Goal: Task Accomplishment & Management: Manage account settings

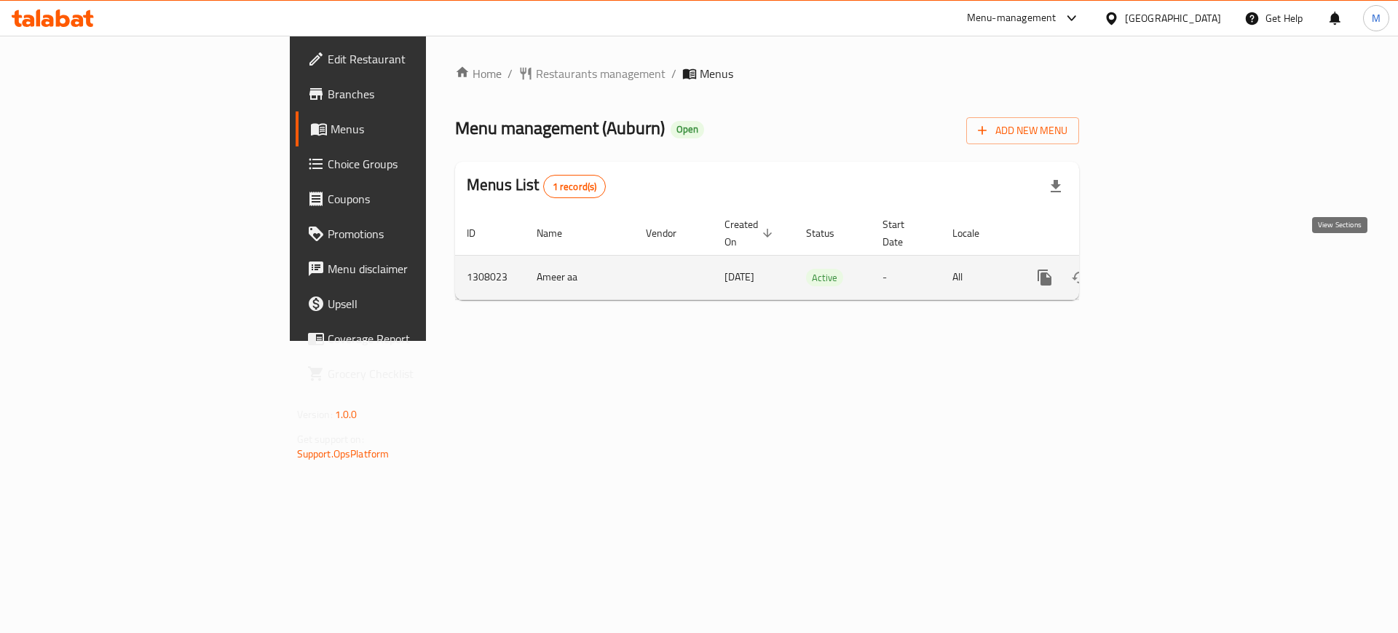
click at [1159, 269] on icon "enhanced table" at bounding box center [1149, 277] width 17 height 17
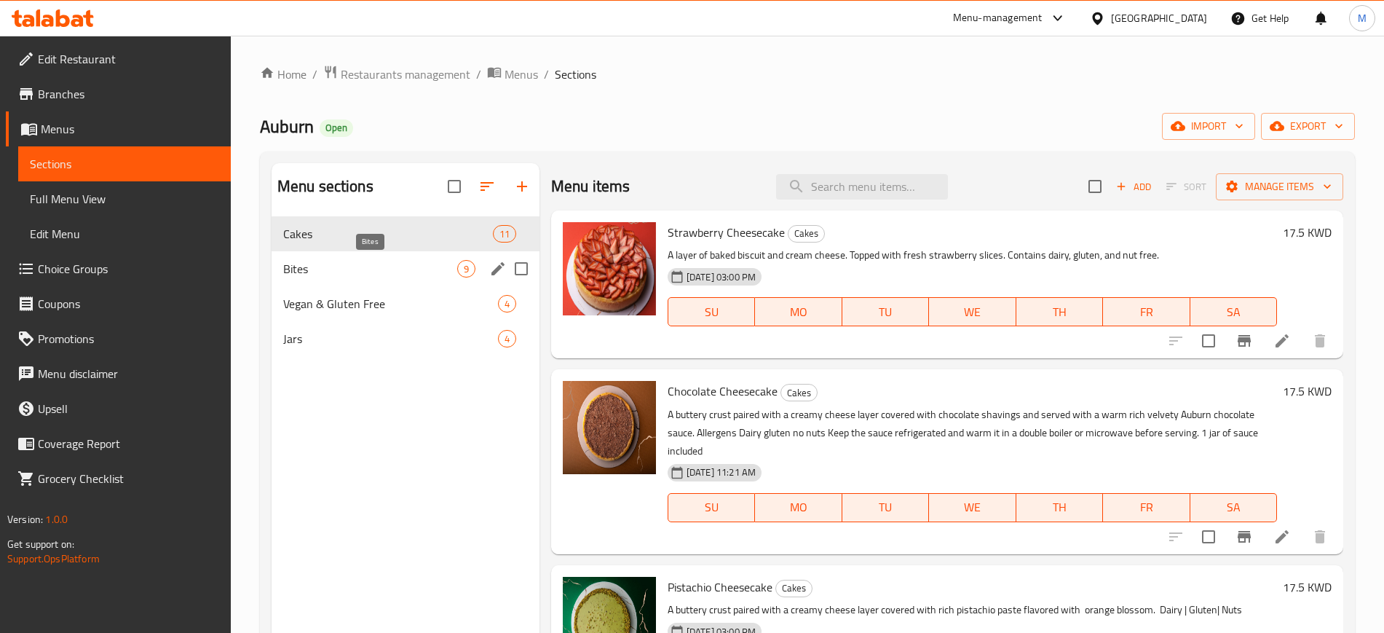
click at [422, 266] on span "Bites" at bounding box center [370, 268] width 174 height 17
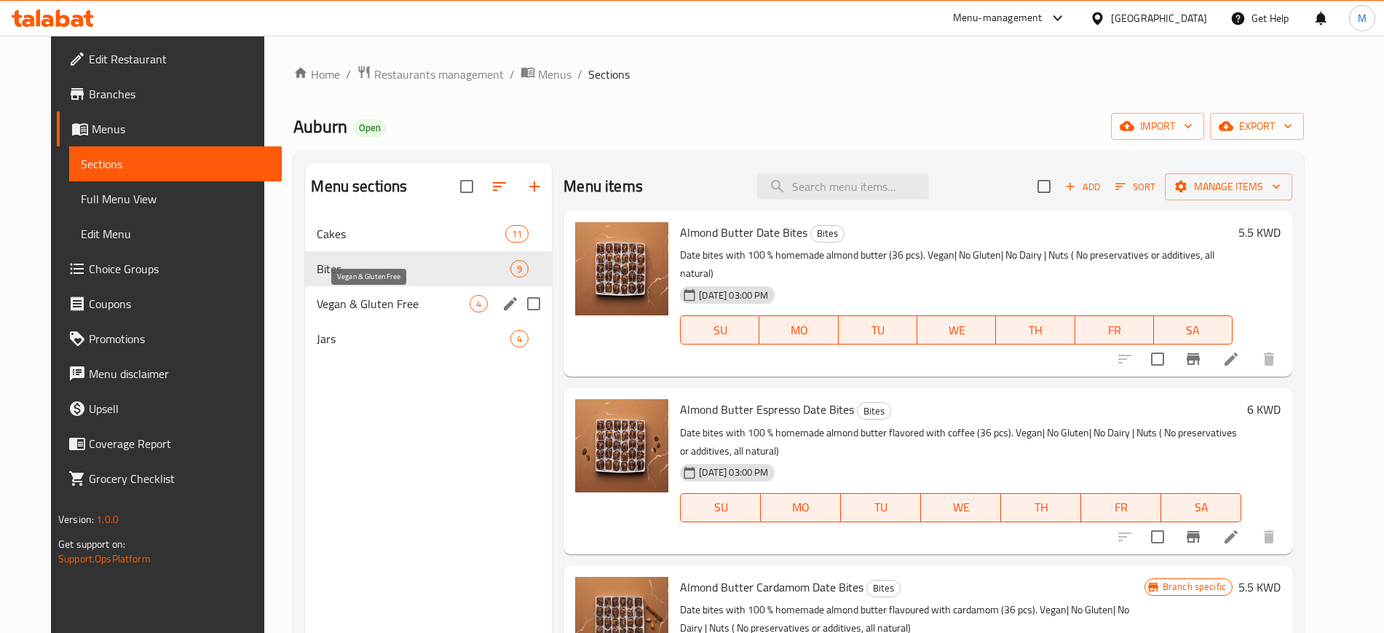
click at [398, 307] on span "Vegan & Gluten Free" at bounding box center [393, 303] width 153 height 17
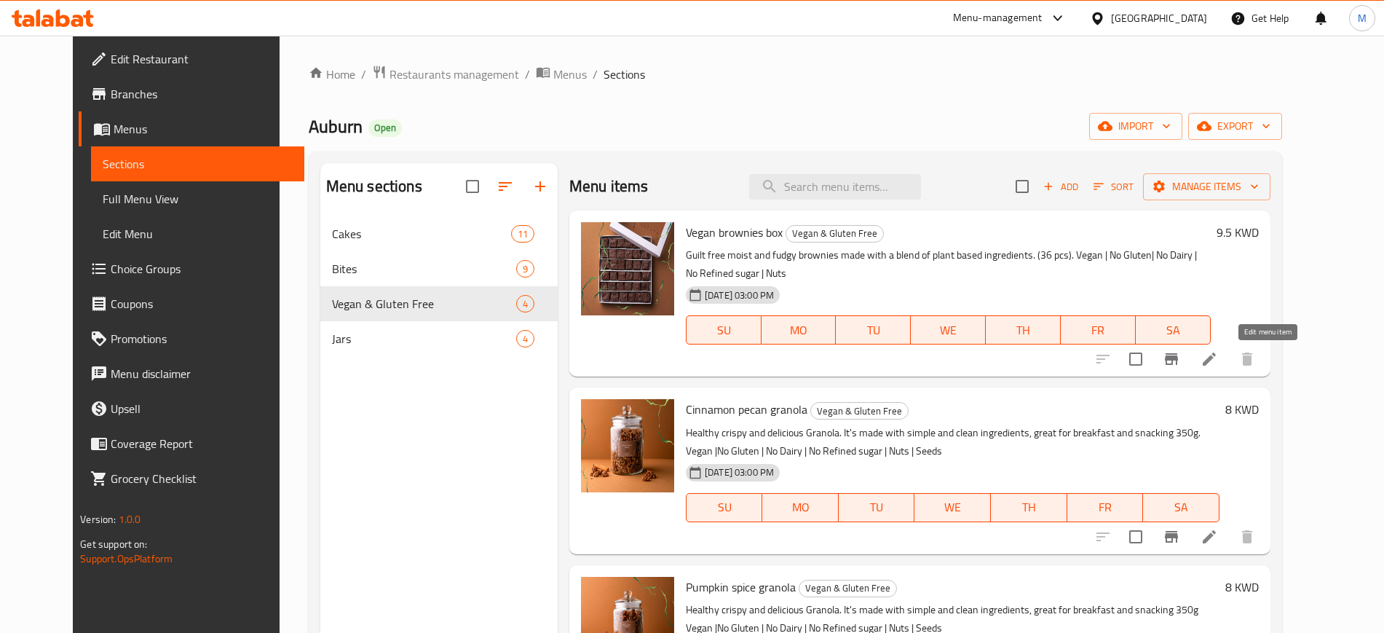
click at [1218, 364] on icon at bounding box center [1209, 358] width 17 height 17
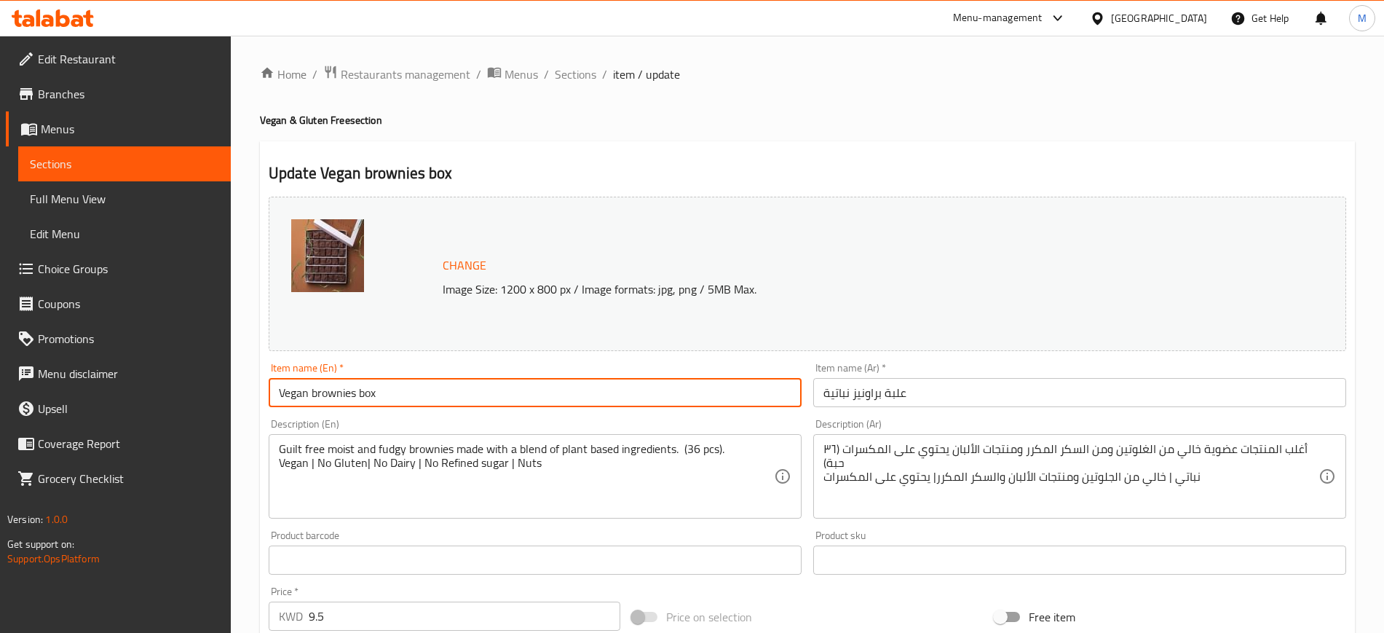
click at [318, 391] on input "Vegan brownies box" at bounding box center [535, 392] width 533 height 29
click at [362, 391] on input "Vegan Brownies box" at bounding box center [535, 392] width 533 height 29
click at [431, 386] on input "Vegan Brownies Box" at bounding box center [535, 392] width 533 height 29
type input "Vegan Brownies Box"
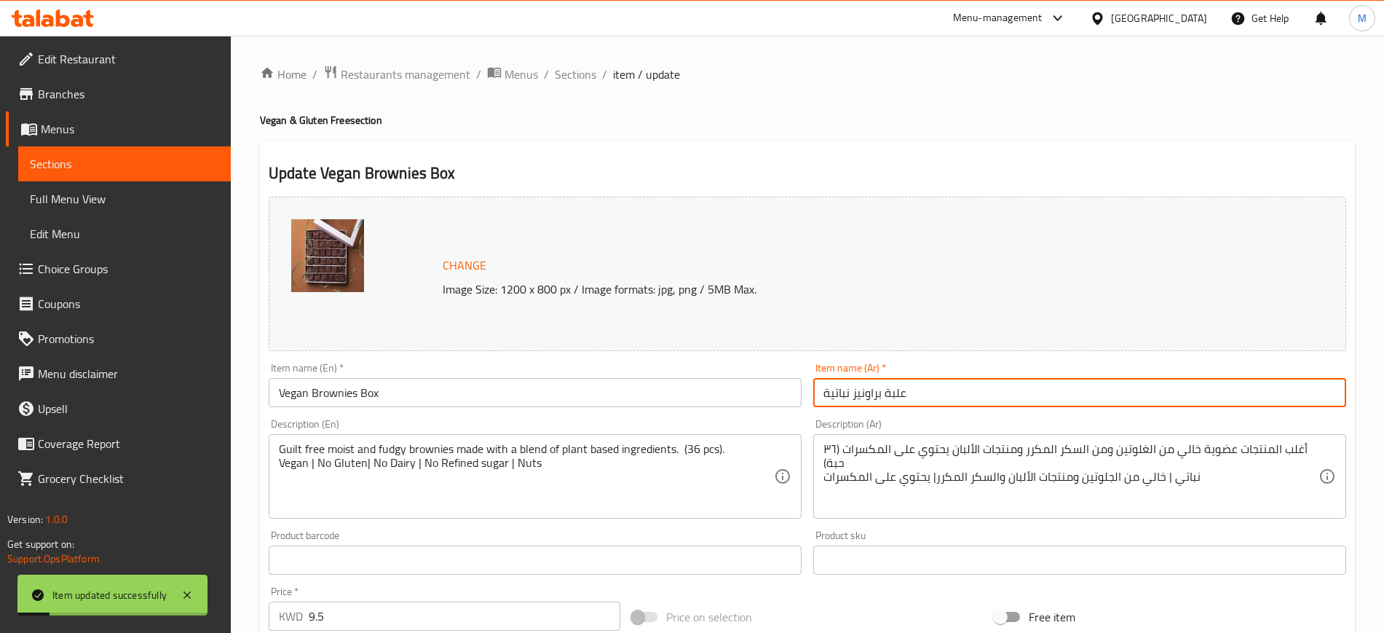
drag, startPoint x: 886, startPoint y: 389, endPoint x: 910, endPoint y: 386, distance: 23.5
click at [910, 386] on input "علبة براونيز نباتية" at bounding box center [1079, 392] width 533 height 29
type input "بوكس براونيز نباتية"
click at [584, 67] on span "Sections" at bounding box center [576, 74] width 42 height 17
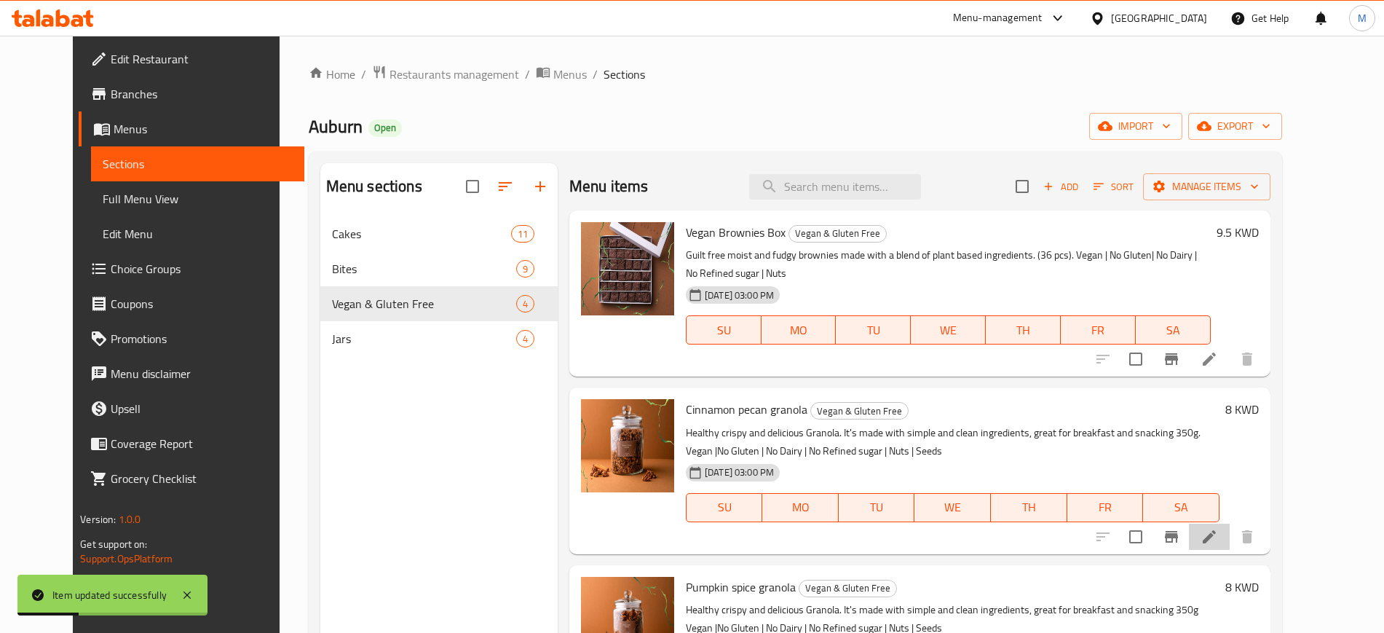
click at [1230, 547] on li at bounding box center [1209, 537] width 41 height 26
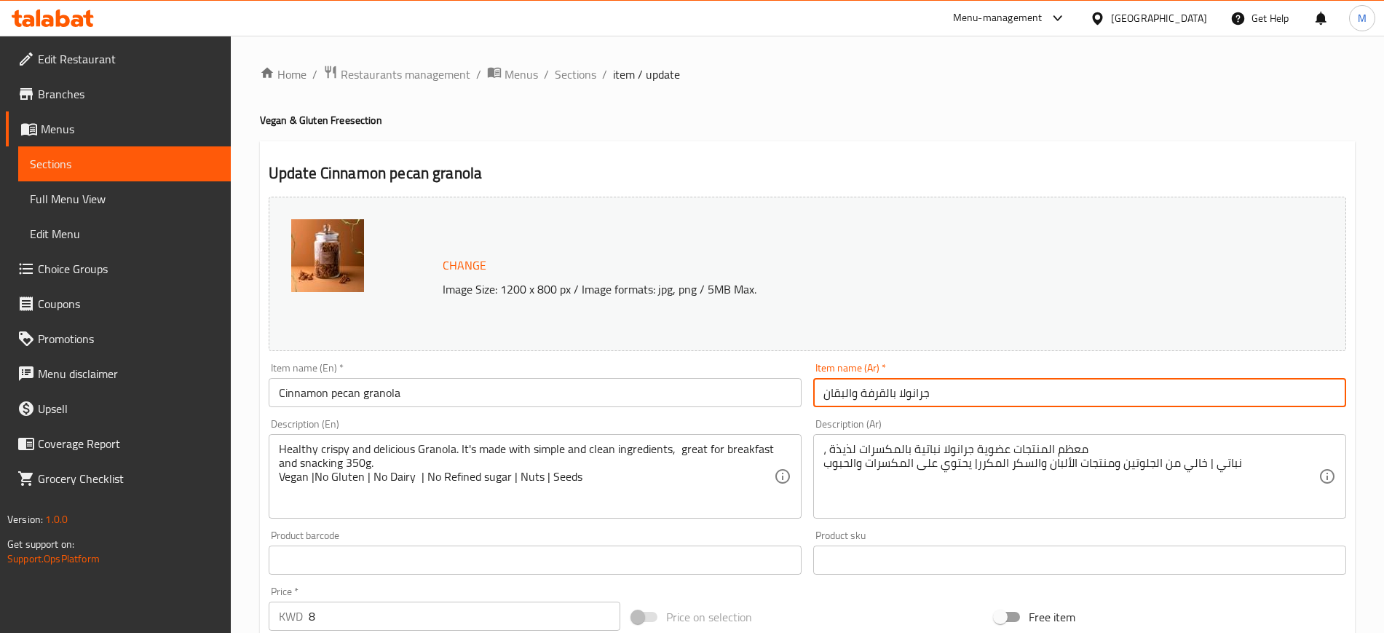
click at [841, 395] on input "جرانولا بالقرفة والبقان" at bounding box center [1079, 392] width 533 height 29
drag, startPoint x: 834, startPoint y: 394, endPoint x: 842, endPoint y: 400, distance: 9.9
click at [840, 394] on input "جرانولا بالقرفة والبقان" at bounding box center [1079, 392] width 533 height 29
type input "جرانولا بالقرفة والبيكان"
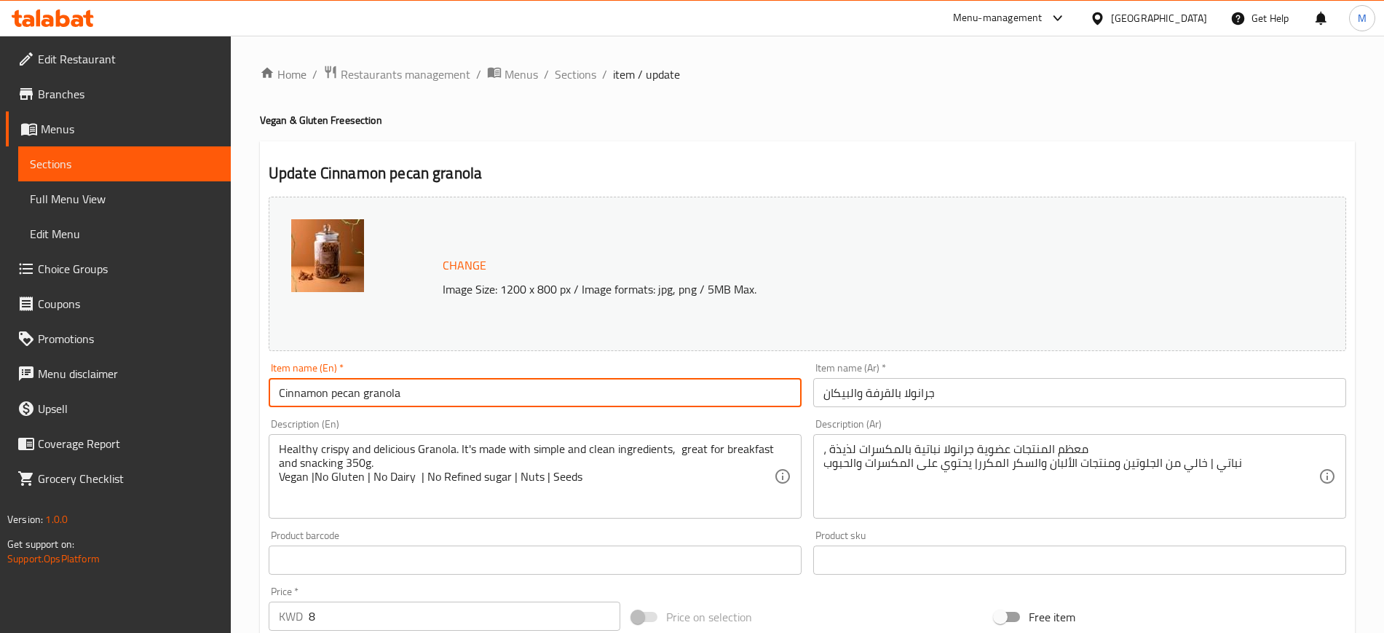
click at [332, 395] on input "Cinnamon pecan granola" at bounding box center [535, 392] width 533 height 29
click at [365, 397] on input "Cinnamon Pecan granola" at bounding box center [535, 392] width 533 height 29
type input "Cinnamon Pecan Granola"
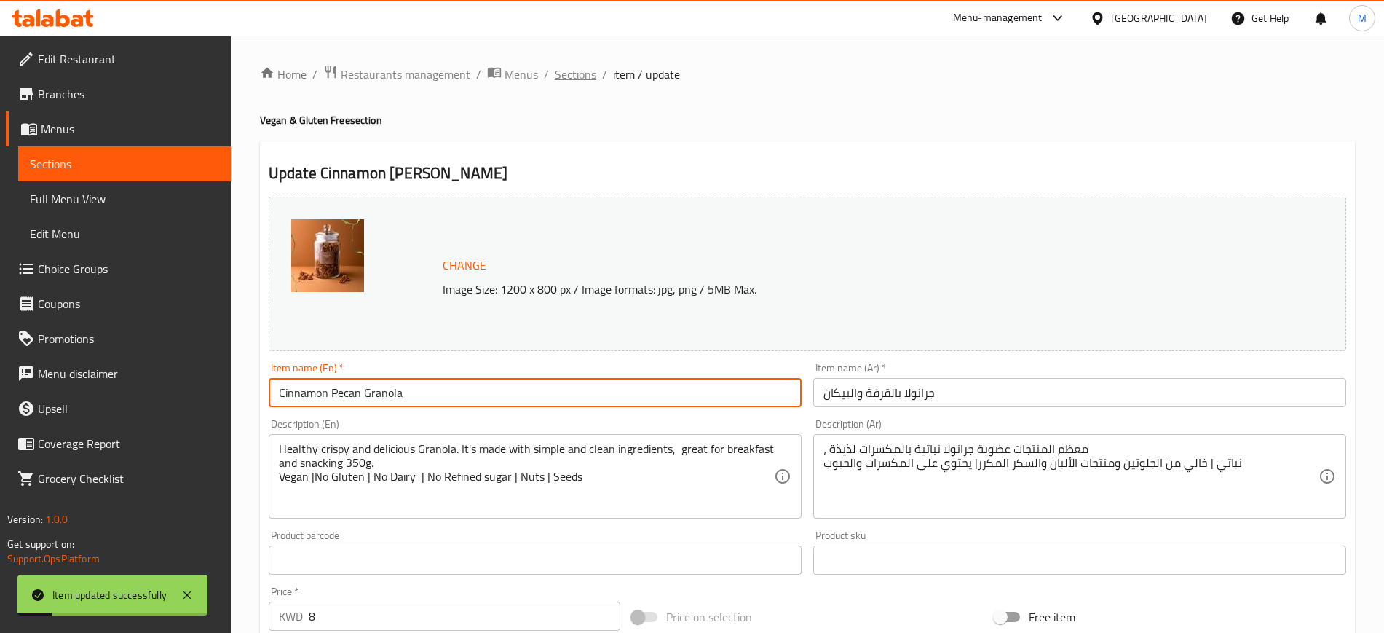
click at [570, 76] on span "Sections" at bounding box center [576, 74] width 42 height 17
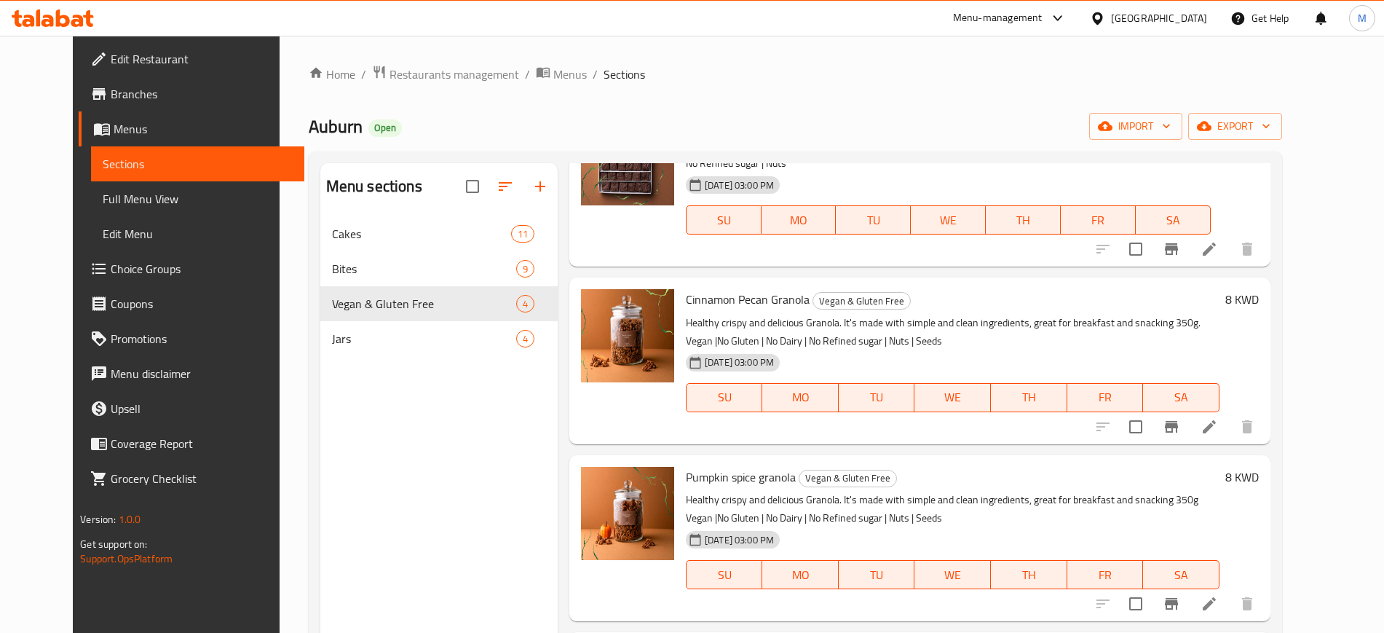
scroll to position [113, 0]
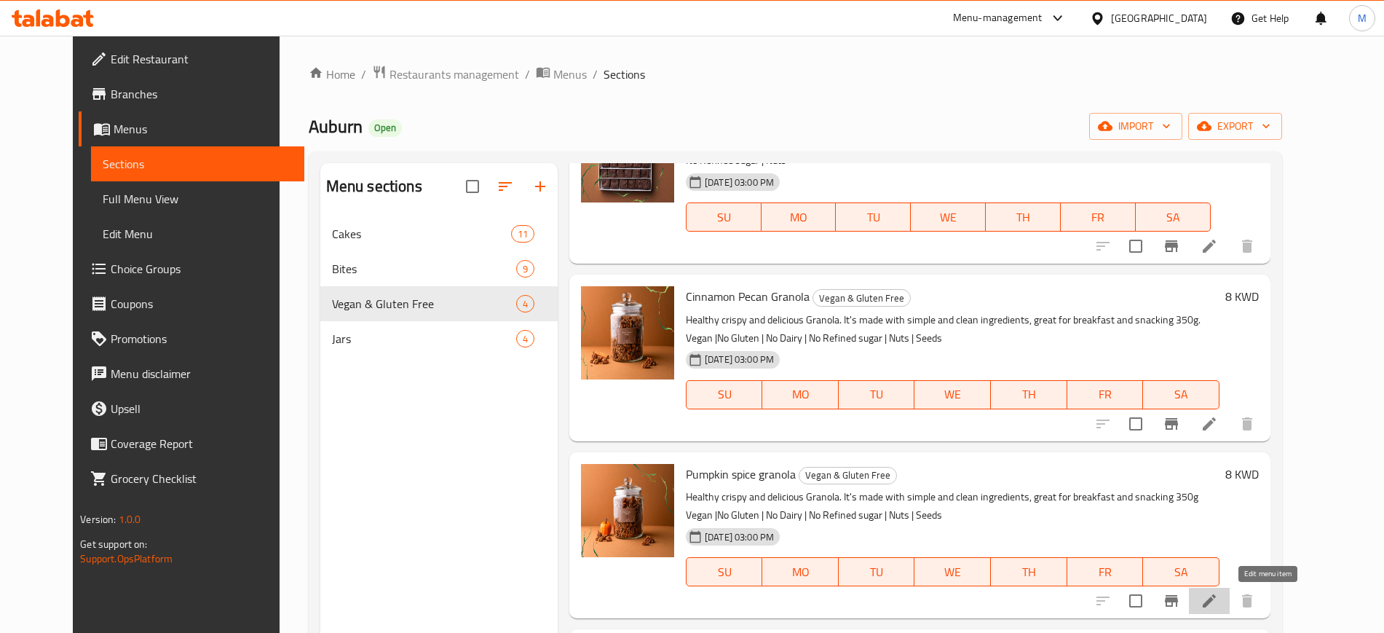
click at [1218, 596] on icon at bounding box center [1209, 600] width 17 height 17
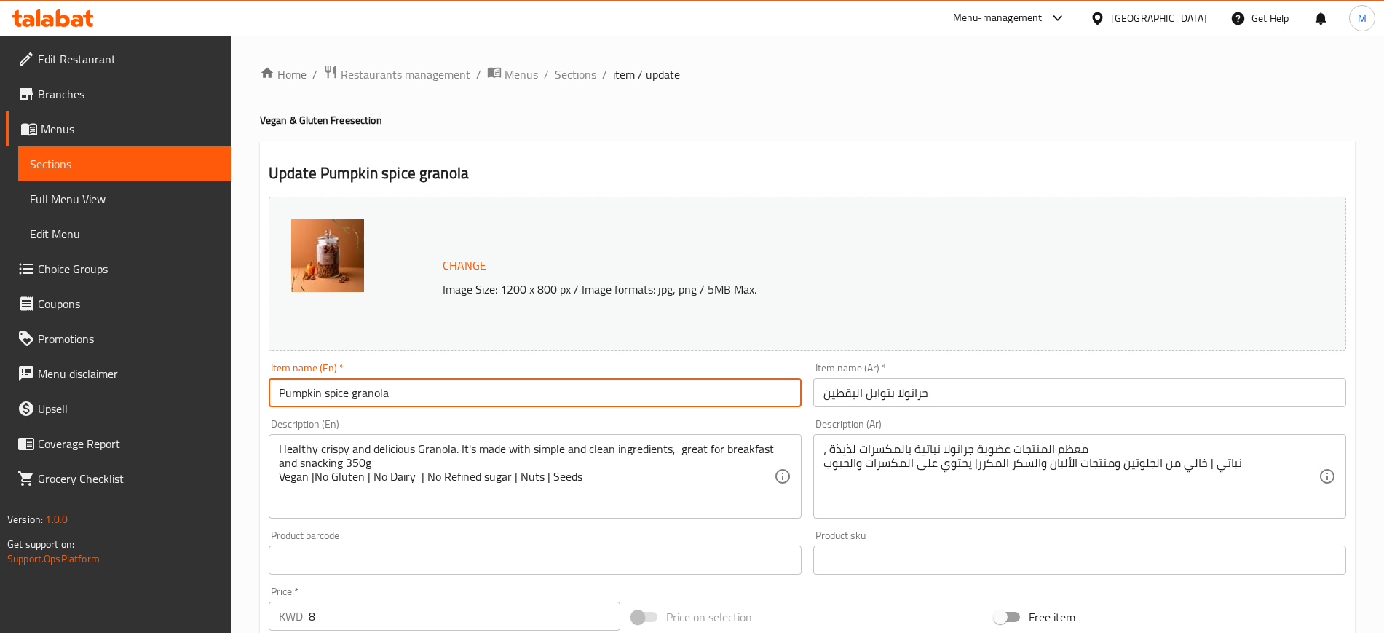
click at [327, 390] on input "Pumpkin spice granola" at bounding box center [535, 392] width 533 height 29
click at [355, 392] on input "Pumpkin Spice granola" at bounding box center [535, 392] width 533 height 29
type input "Pumpkin Spice Granola"
drag, startPoint x: 978, startPoint y: 407, endPoint x: 974, endPoint y: 397, distance: 10.8
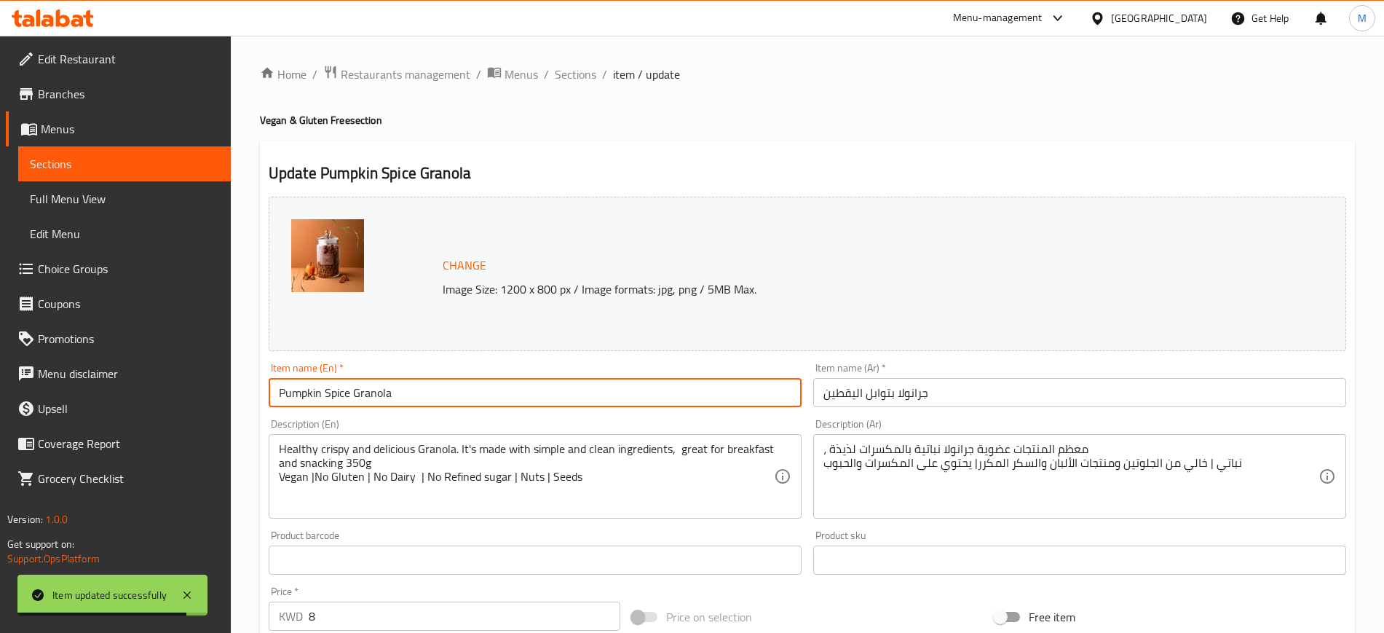
click at [975, 407] on div "Item name (Ar)   * جرانولا بتوابل اليقطين Item name (Ar) *" at bounding box center [1080, 385] width 545 height 56
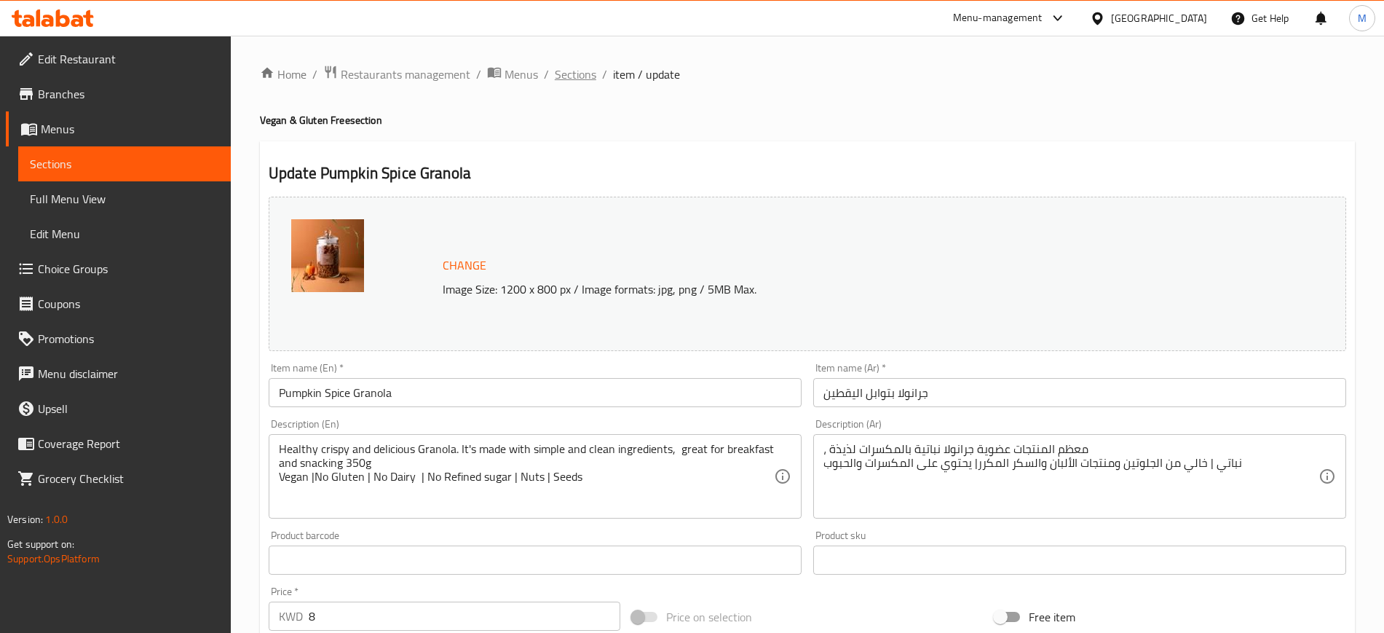
click at [571, 82] on span "Sections" at bounding box center [576, 74] width 42 height 17
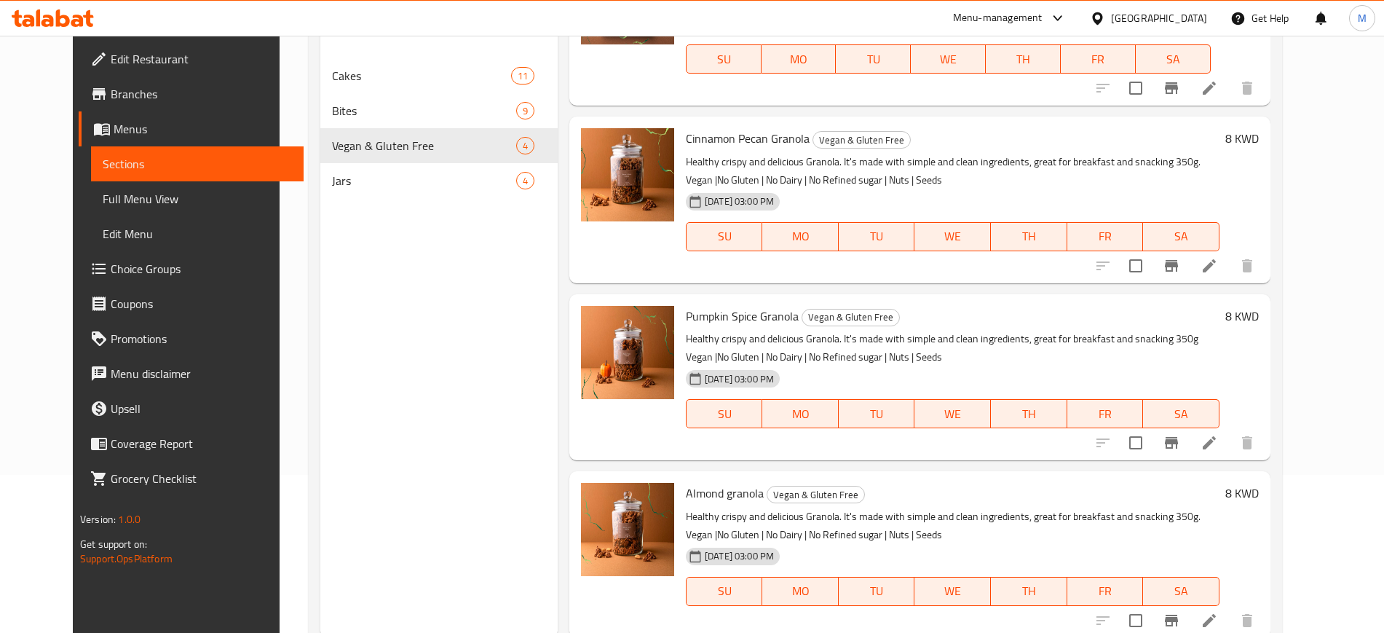
scroll to position [204, 0]
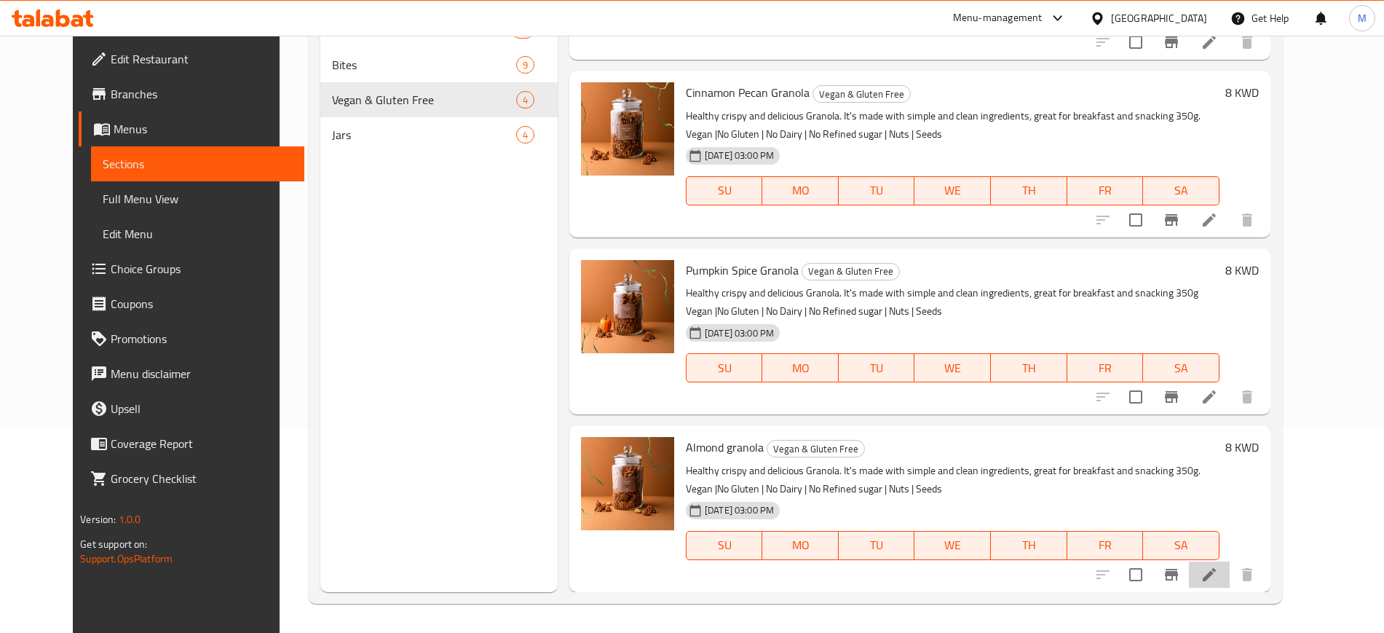
click at [1230, 573] on li at bounding box center [1209, 575] width 41 height 26
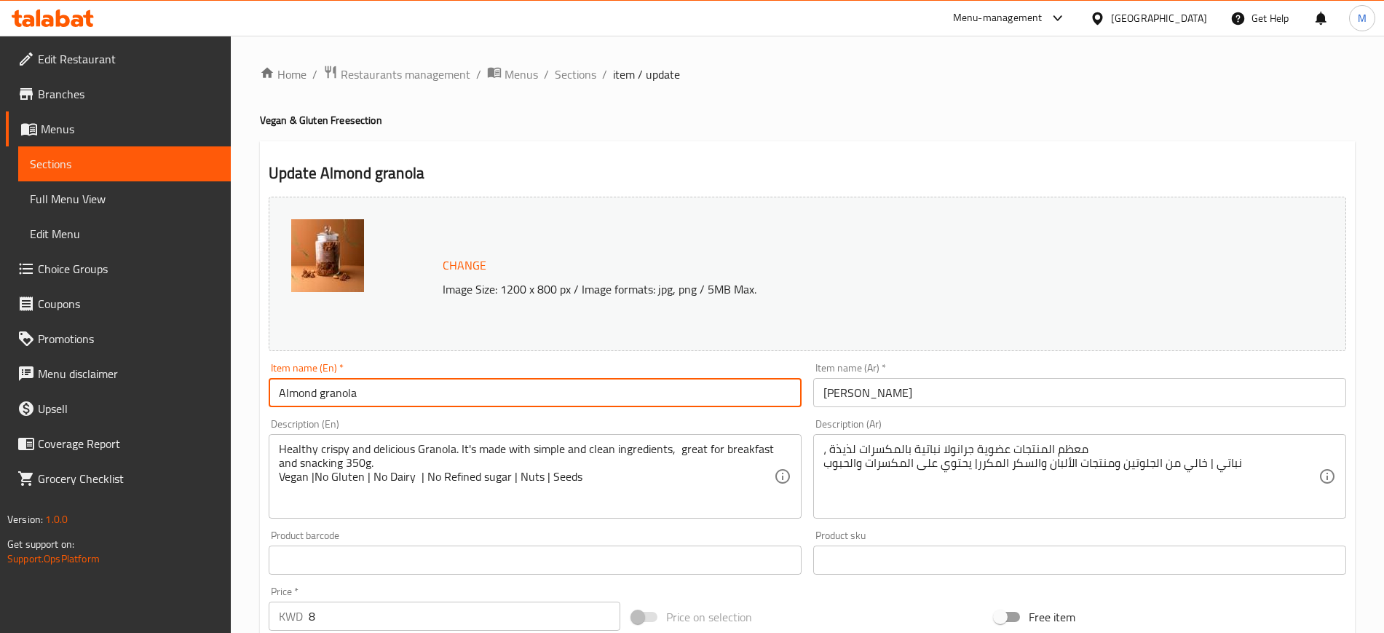
click at [321, 393] on input "Almond granola" at bounding box center [535, 392] width 533 height 29
click at [388, 396] on input "Almond Granola" at bounding box center [535, 392] width 533 height 29
type input "Almond Granola"
click at [921, 393] on input "جرانولا اللوز" at bounding box center [1079, 392] width 533 height 29
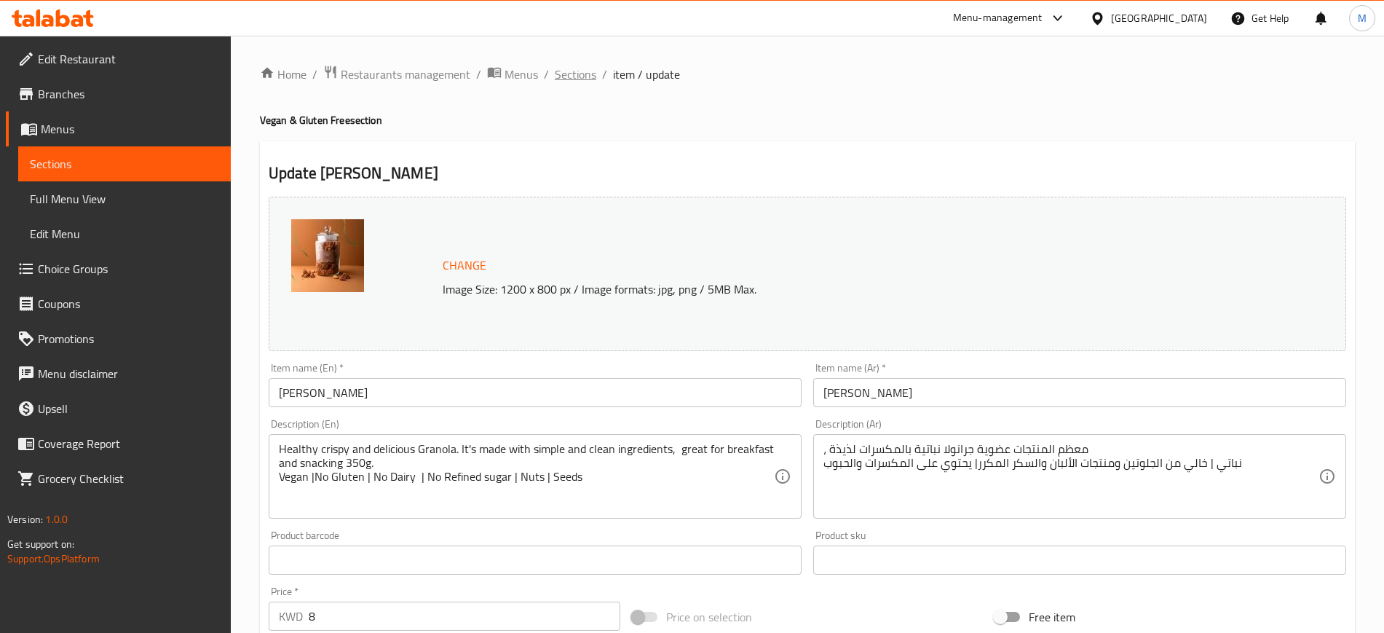
click at [590, 83] on span "Sections" at bounding box center [576, 74] width 42 height 17
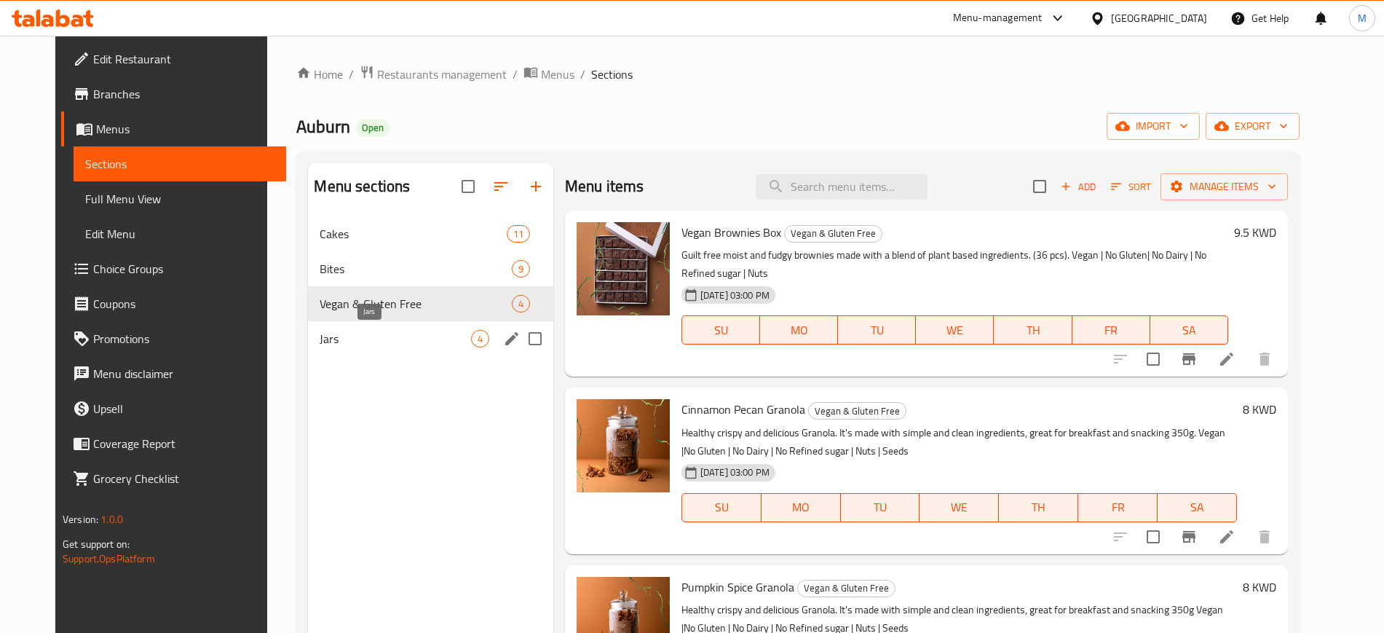
click at [414, 332] on span "Jars" at bounding box center [395, 338] width 151 height 17
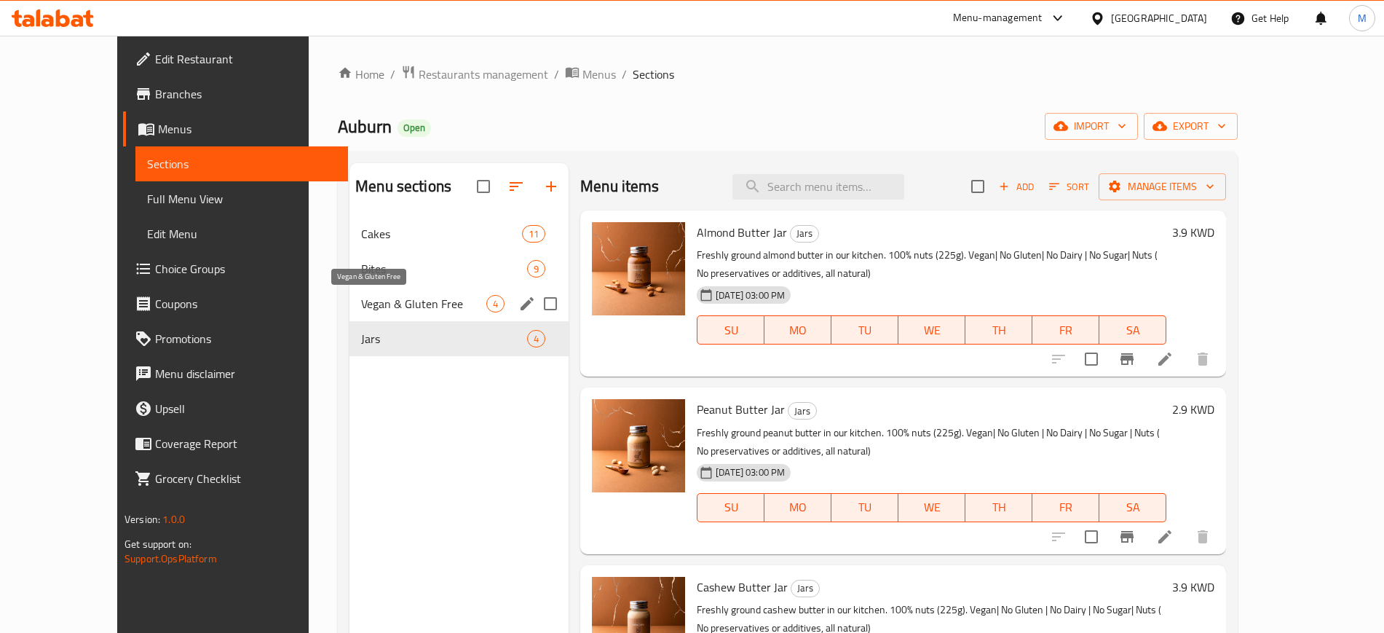
click at [388, 304] on span "Vegan & Gluten Free" at bounding box center [423, 303] width 125 height 17
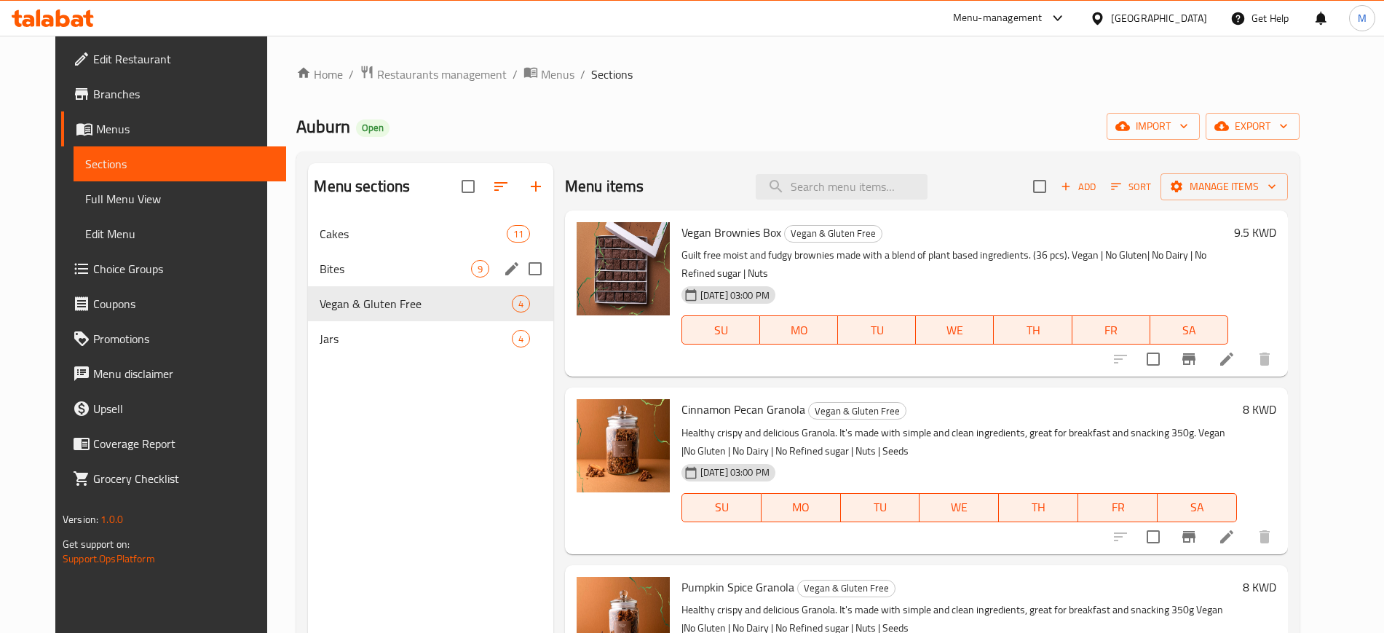
drag, startPoint x: 380, startPoint y: 255, endPoint x: 381, endPoint y: 240, distance: 14.6
click at [380, 253] on div "Bites 9" at bounding box center [430, 268] width 245 height 35
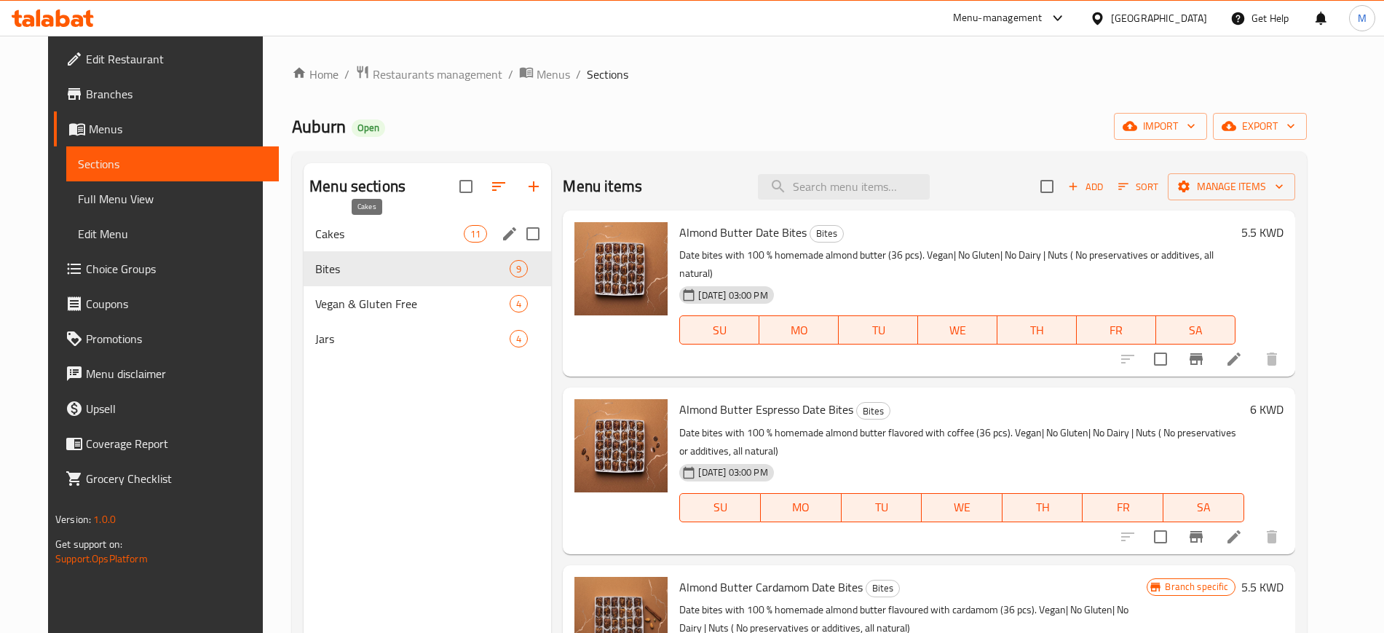
click at [377, 221] on div "Cakes 11" at bounding box center [428, 233] width 248 height 35
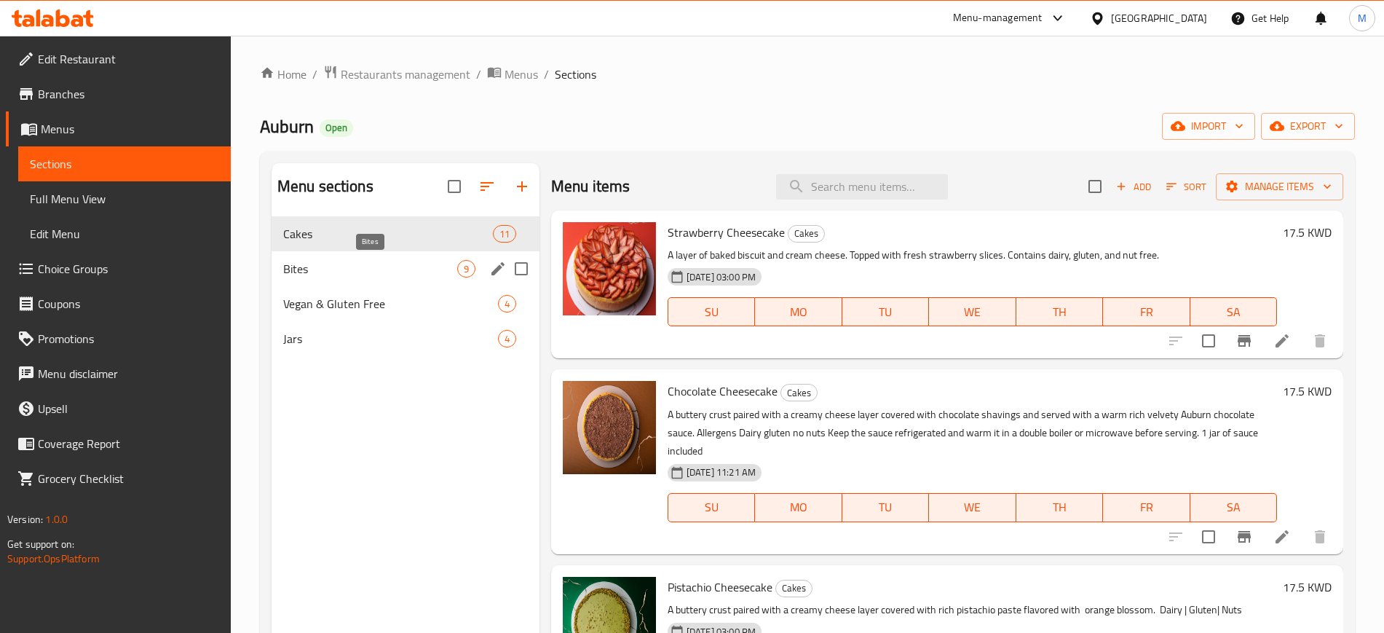
click at [373, 267] on span "Bites" at bounding box center [370, 268] width 174 height 17
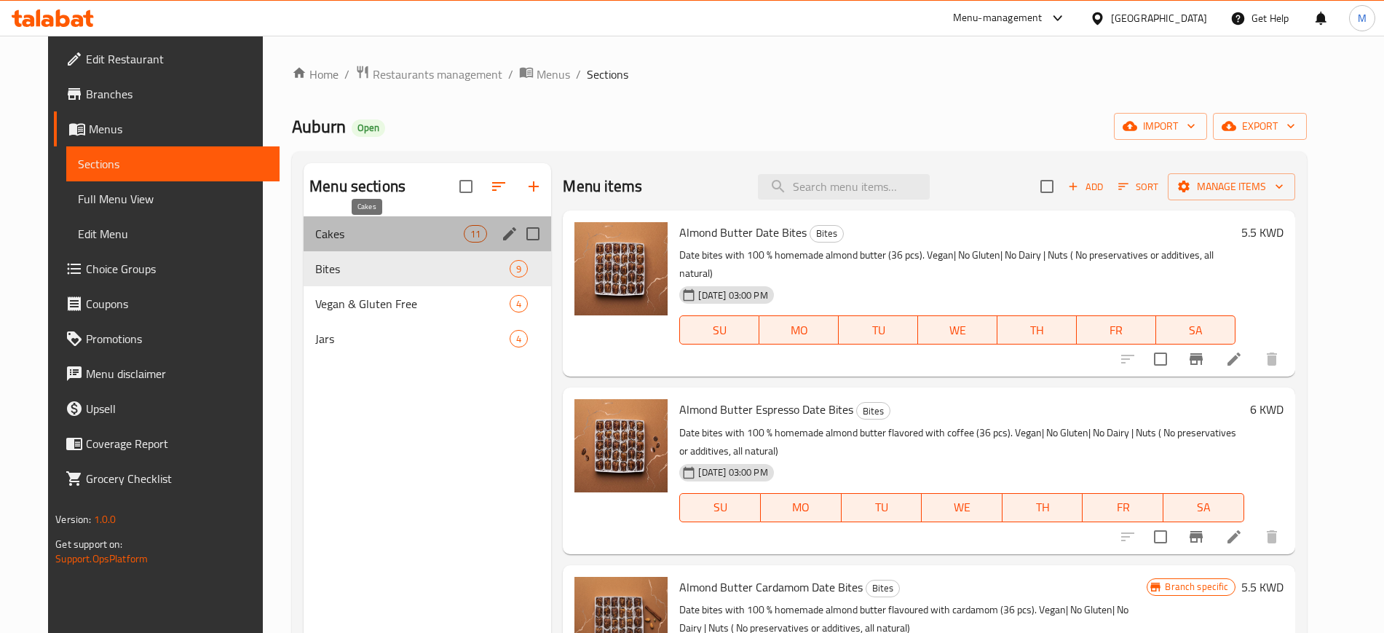
drag, startPoint x: 390, startPoint y: 232, endPoint x: 398, endPoint y: 231, distance: 7.3
click at [390, 231] on span "Cakes" at bounding box center [389, 233] width 149 height 17
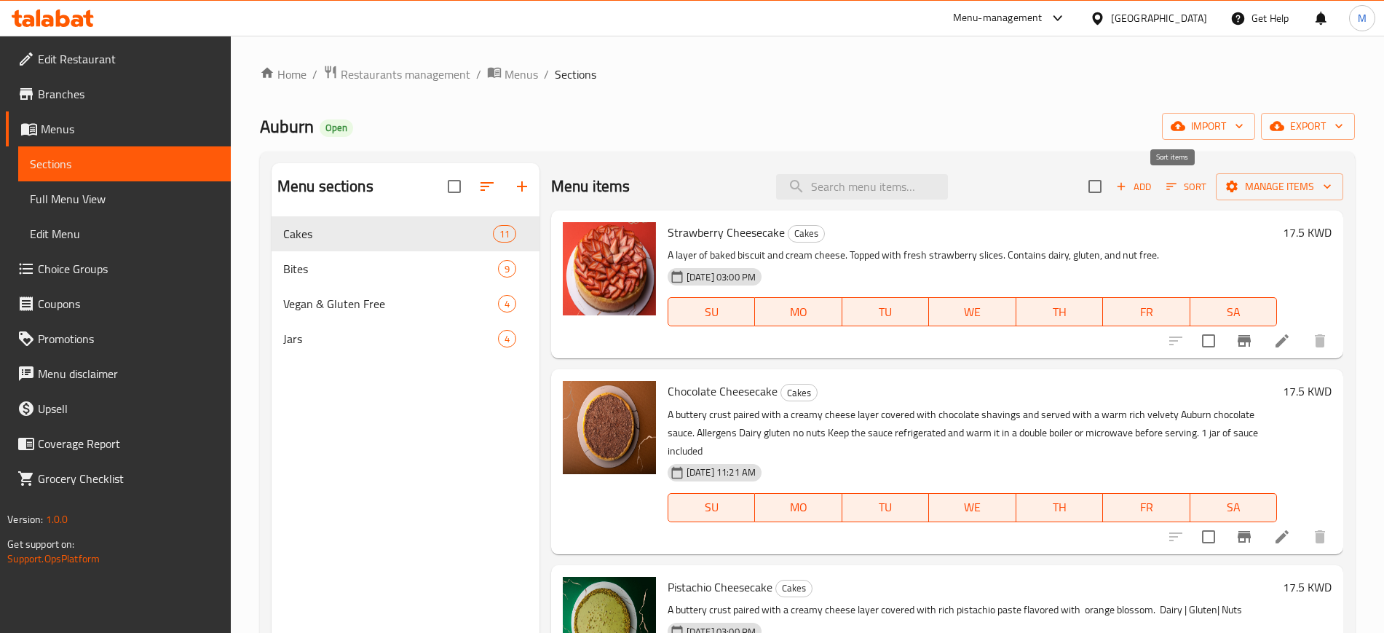
click at [1183, 189] on span "Sort" at bounding box center [1187, 186] width 40 height 17
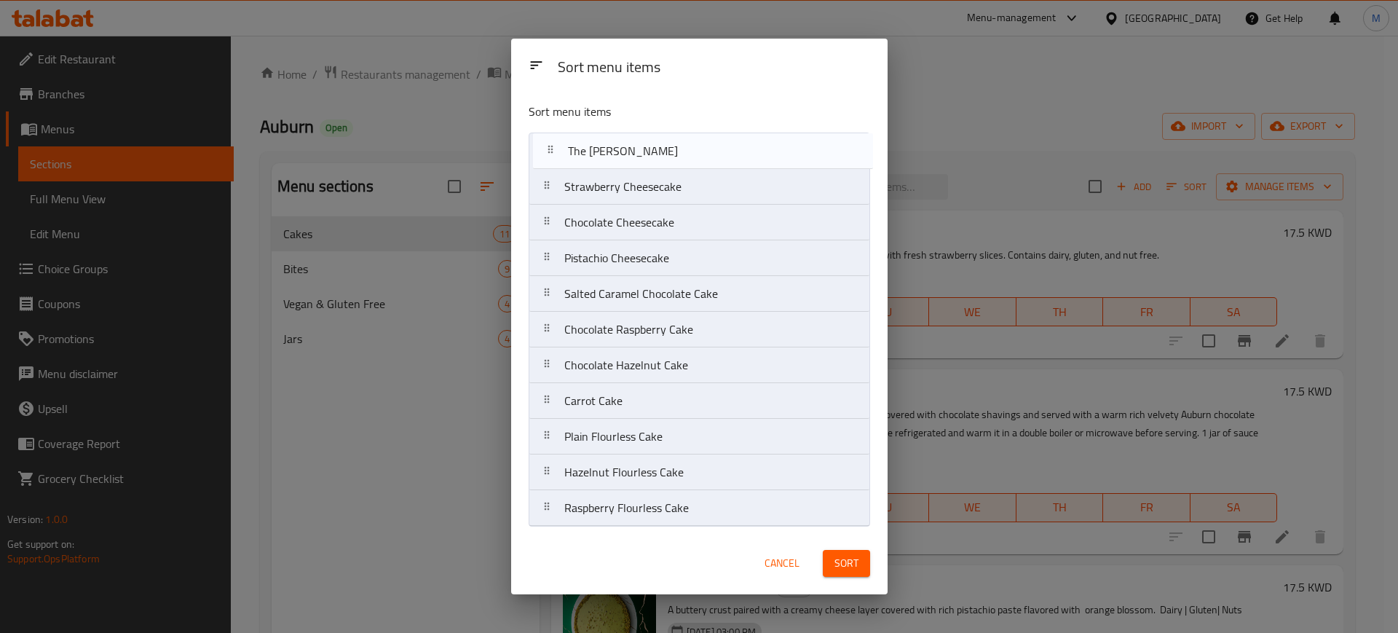
drag, startPoint x: 723, startPoint y: 269, endPoint x: 728, endPoint y: 151, distance: 117.3
click at [728, 151] on nav "Strawberry Cheesecake Chocolate Cheesecake Pistachio Cheesecake The Matilda Cak…" at bounding box center [700, 330] width 342 height 394
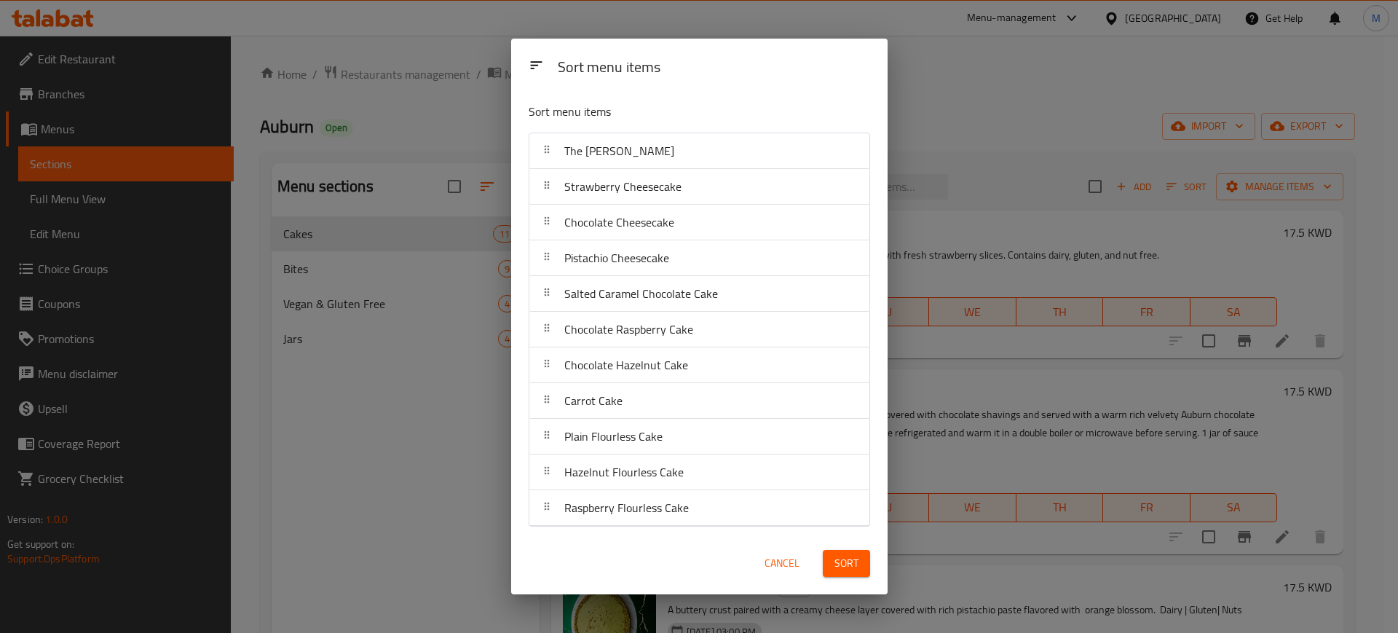
drag, startPoint x: 849, startPoint y: 558, endPoint x: 848, endPoint y: 550, distance: 8.1
click at [847, 556] on span "Sort" at bounding box center [847, 563] width 24 height 18
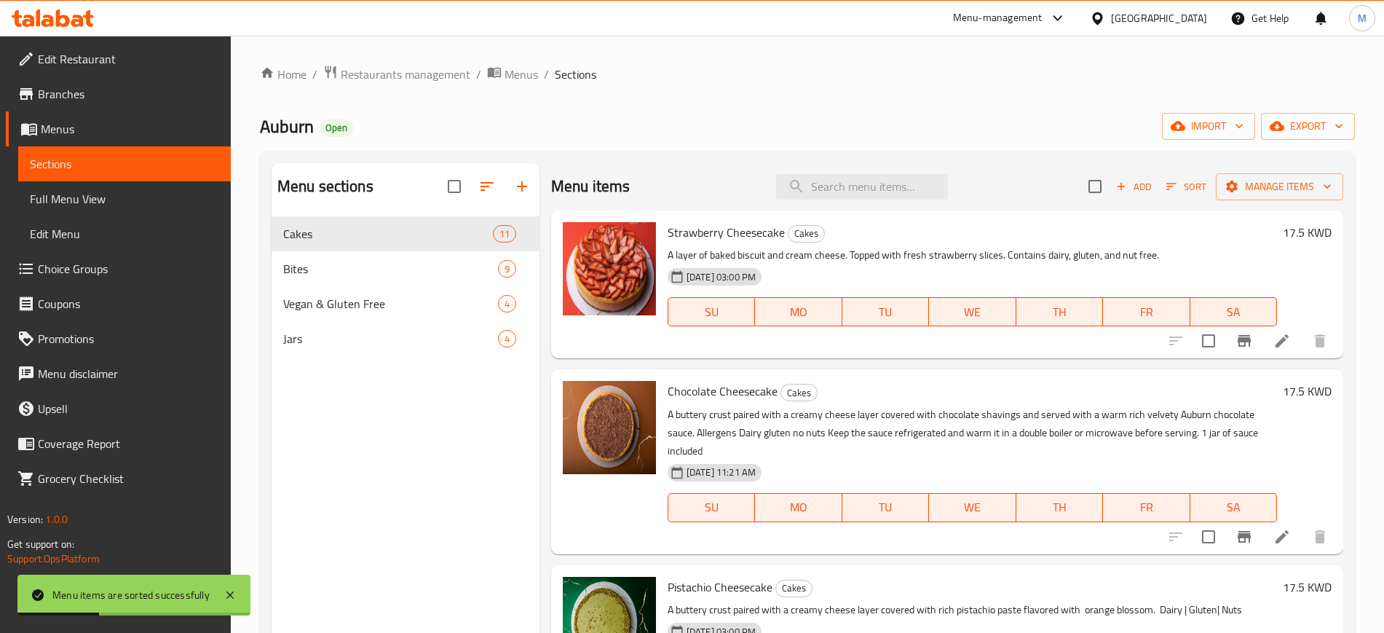
click at [1097, 240] on h6 "Strawberry Cheesecake Cakes" at bounding box center [973, 232] width 610 height 20
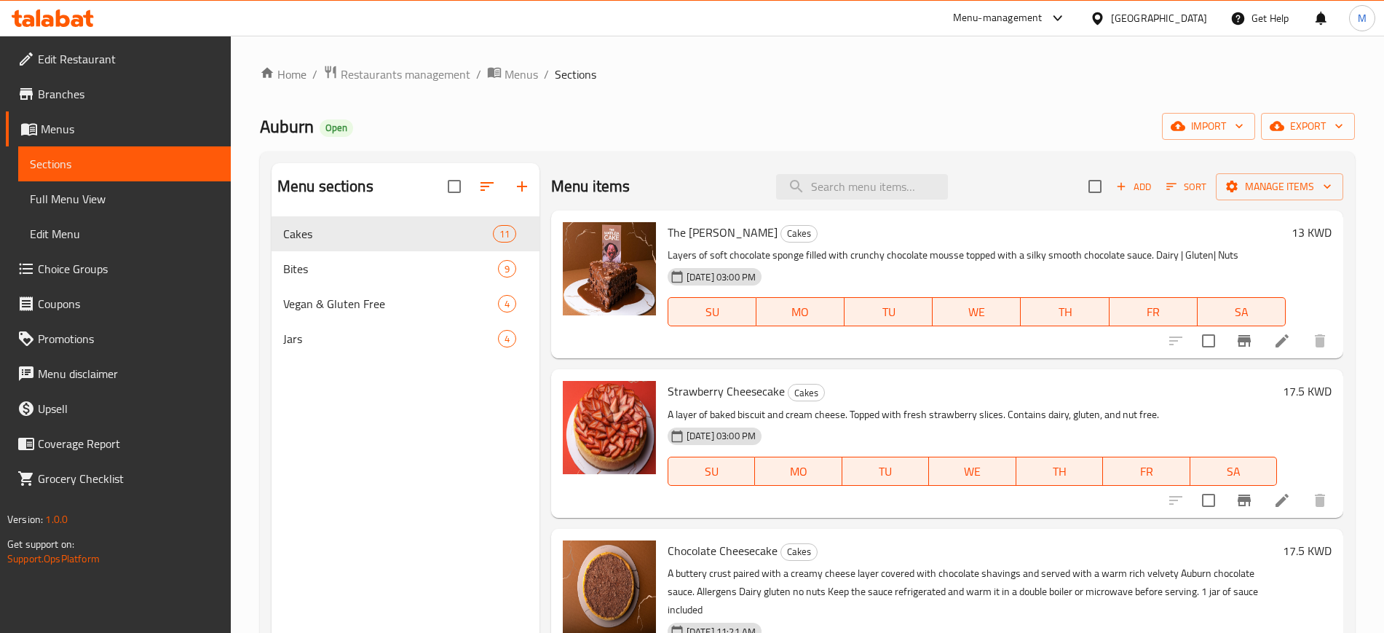
drag, startPoint x: 749, startPoint y: 92, endPoint x: 679, endPoint y: 84, distance: 70.5
click at [749, 92] on div "Home / Restaurants management / Menus / Sections Auburn Open import export Menu…" at bounding box center [807, 436] width 1095 height 743
click at [57, 9] on div at bounding box center [53, 18] width 106 height 29
click at [63, 19] on icon at bounding box center [53, 17] width 82 height 17
